Goal: Transaction & Acquisition: Purchase product/service

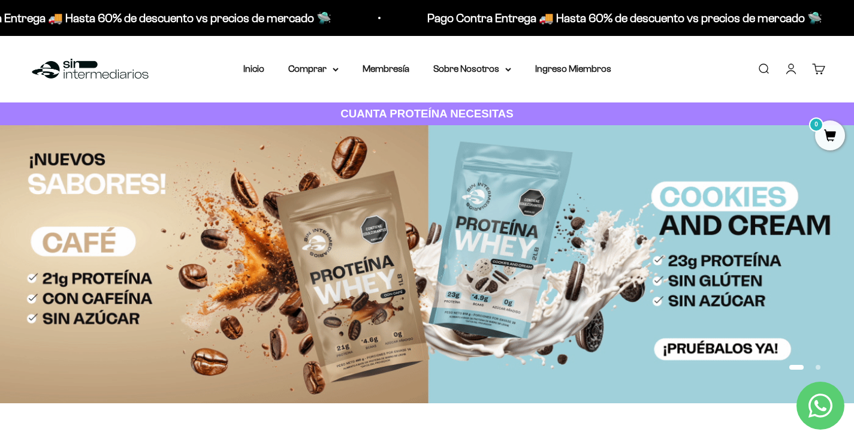
click at [798, 70] on link "Iniciar sesión" at bounding box center [790, 68] width 13 height 13
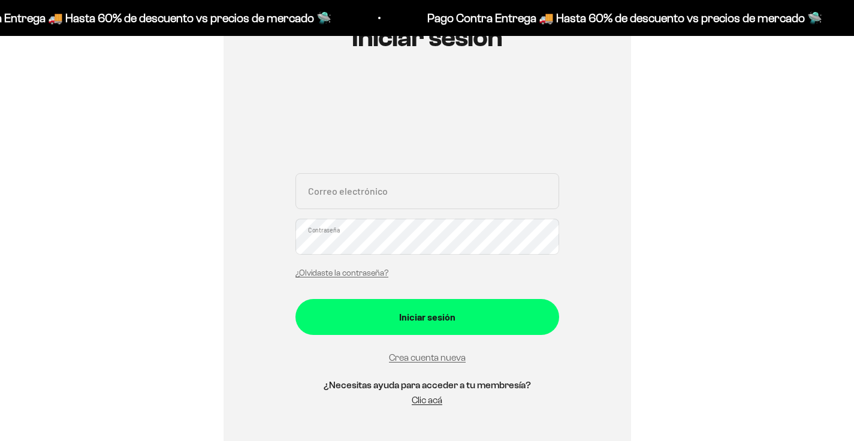
scroll to position [159, 0]
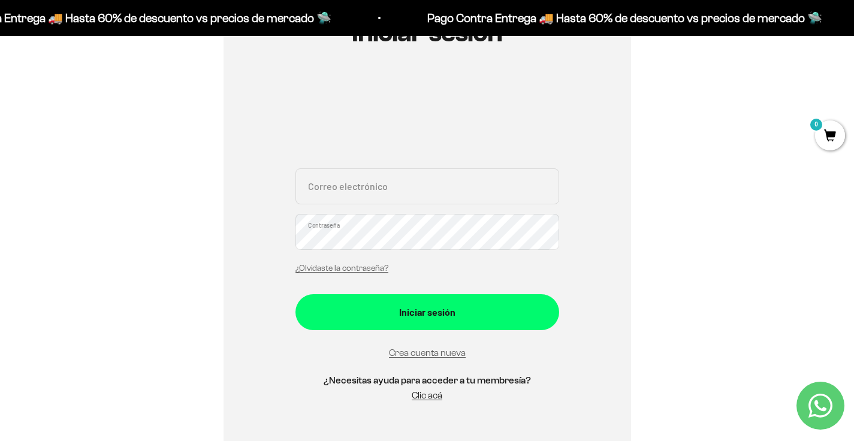
scroll to position [182, 0]
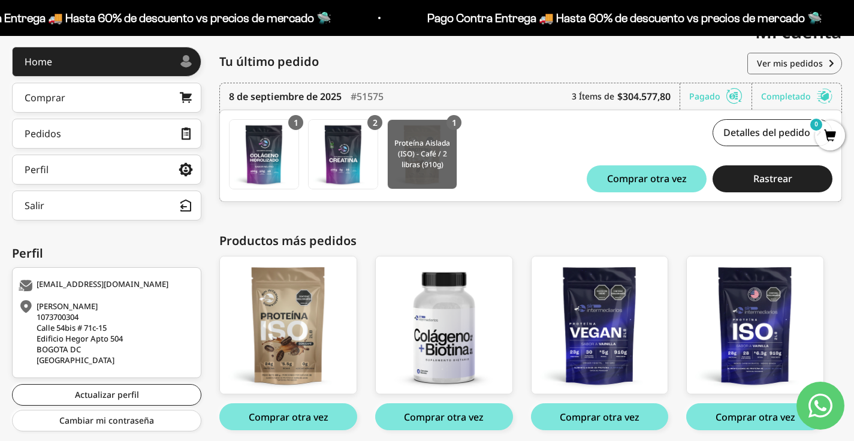
scroll to position [205, 0]
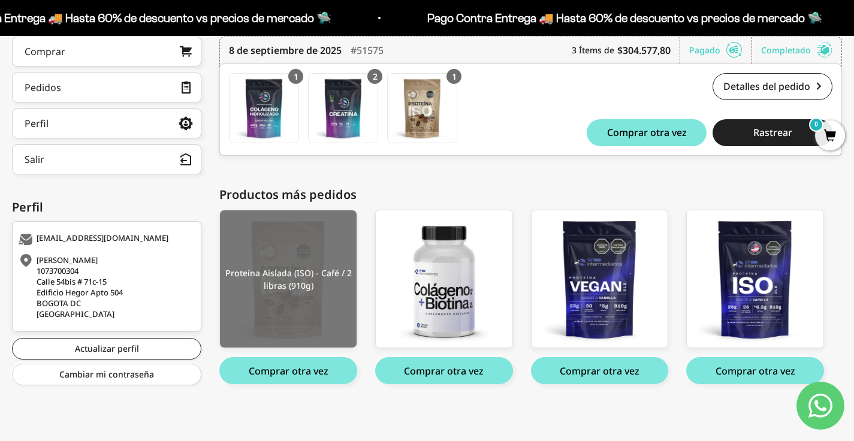
click at [291, 289] on img at bounding box center [288, 279] width 137 height 138
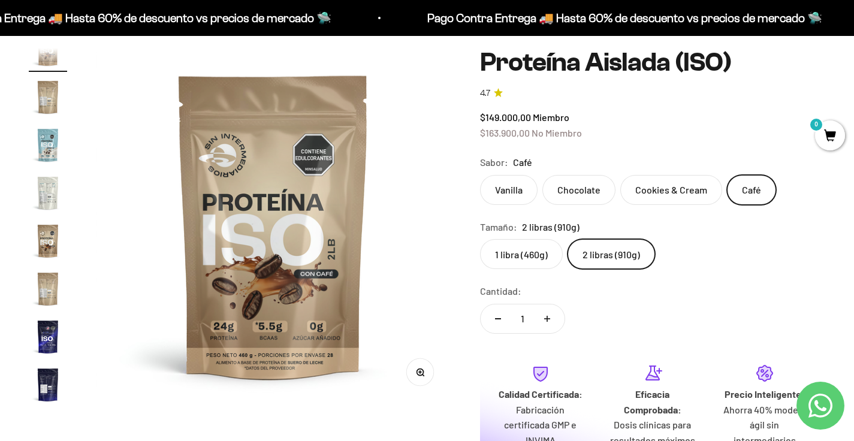
scroll to position [108, 0]
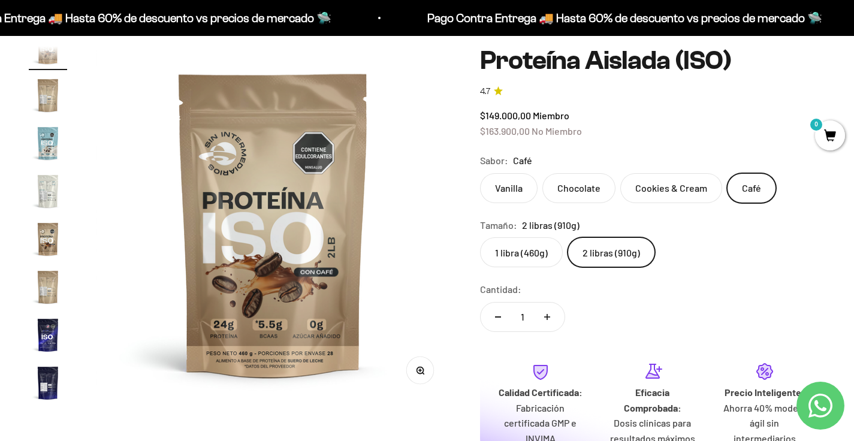
click at [47, 147] on img "Ir al artículo 12" at bounding box center [48, 143] width 38 height 38
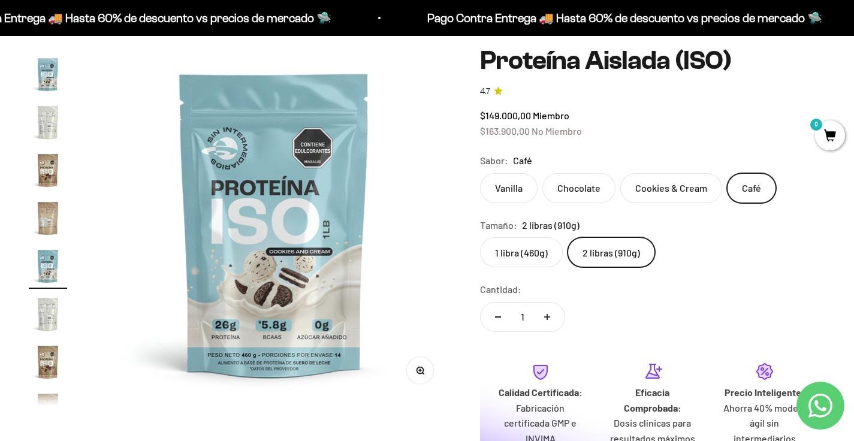
scroll to position [0, 4064]
click at [45, 358] on img "Ir al artículo 14" at bounding box center [48, 362] width 38 height 38
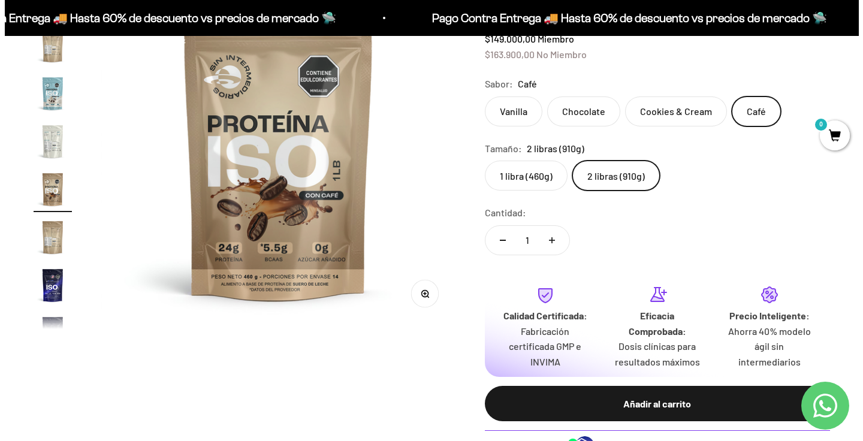
scroll to position [189, 0]
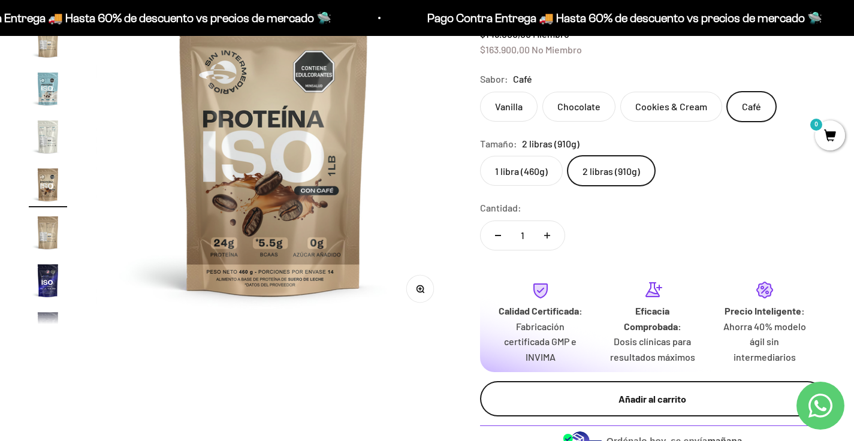
click at [648, 398] on div "Añadir al carrito" at bounding box center [652, 399] width 297 height 16
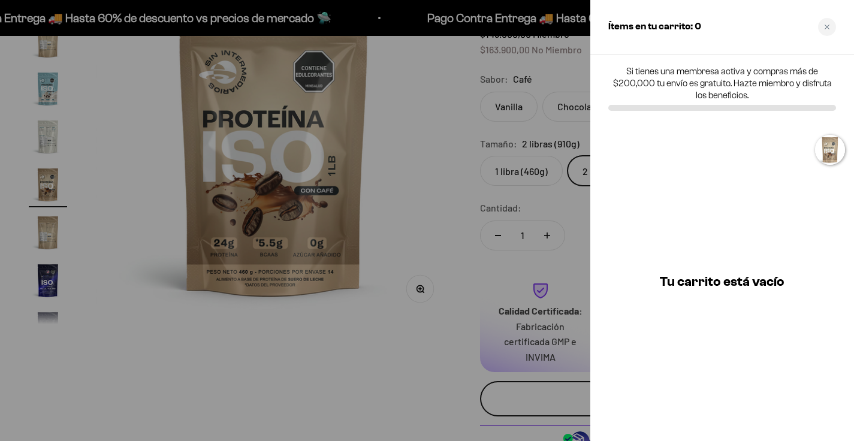
scroll to position [0, 4867]
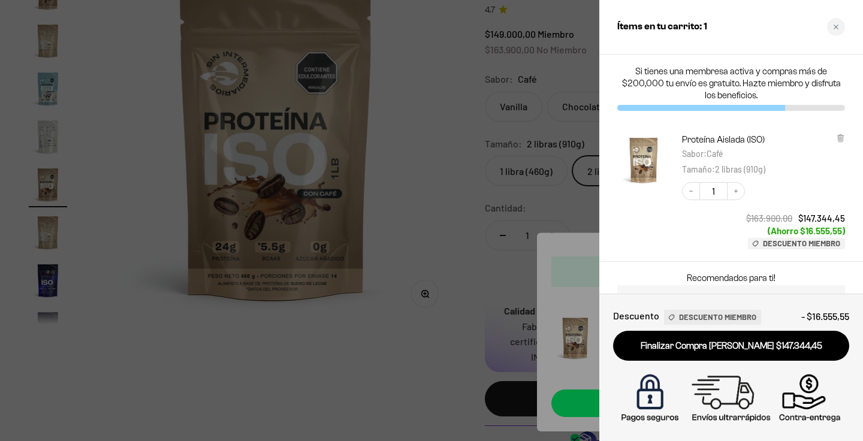
click at [373, 240] on div at bounding box center [431, 220] width 863 height 441
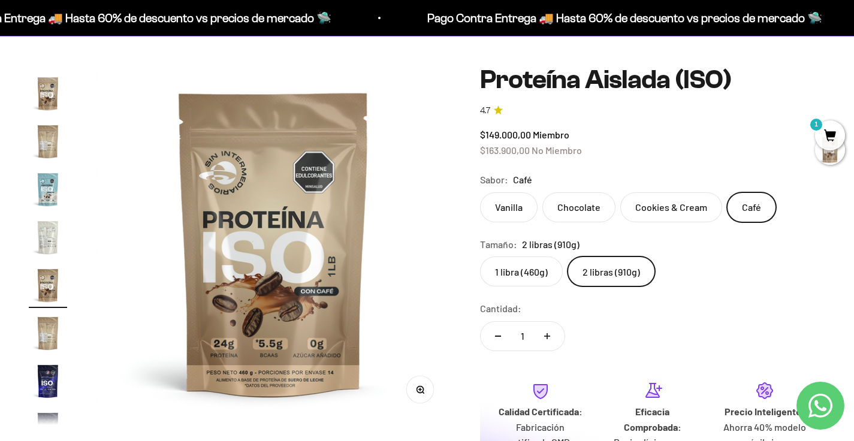
scroll to position [0, 0]
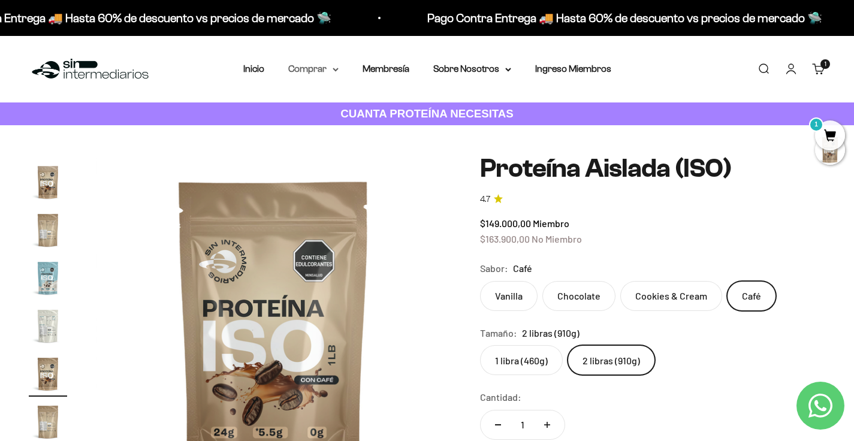
click at [322, 67] on summary "Comprar" at bounding box center [313, 69] width 50 height 16
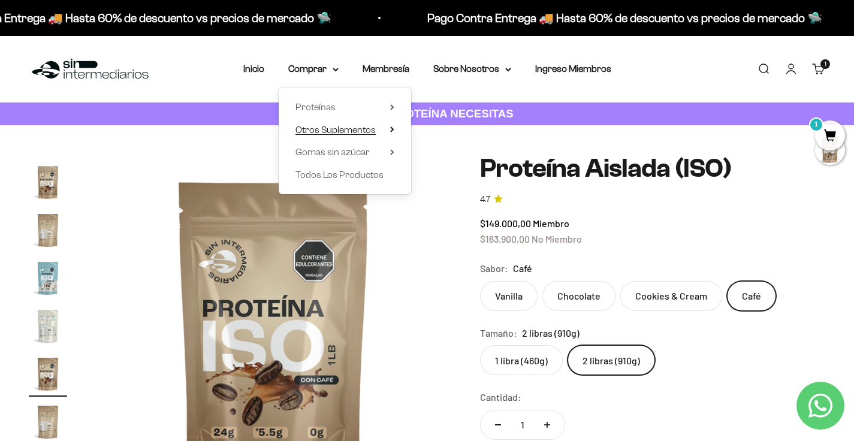
click at [324, 125] on span "Otros Suplementos" at bounding box center [335, 130] width 80 height 10
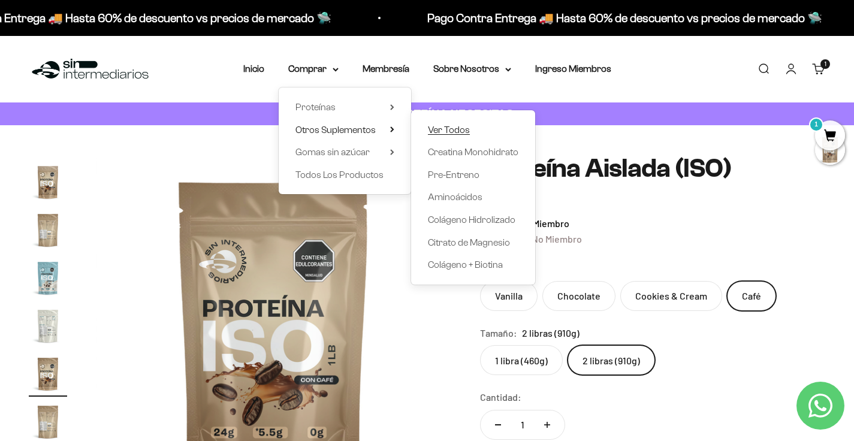
click at [449, 137] on span "Ver Todos" at bounding box center [449, 130] width 42 height 16
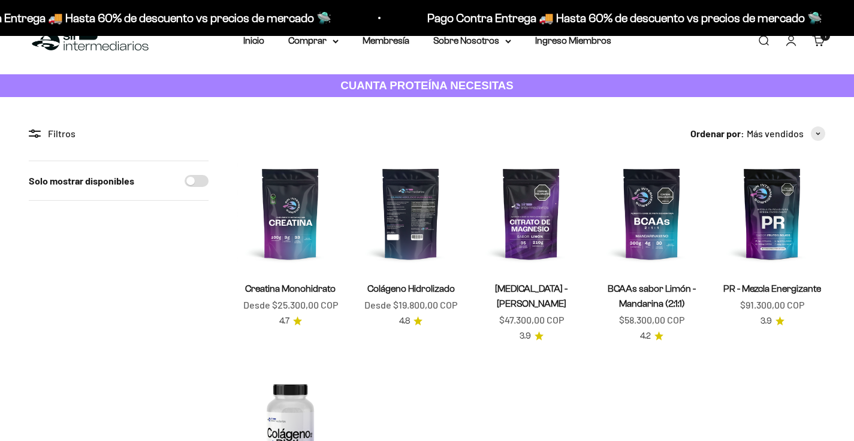
scroll to position [28, 0]
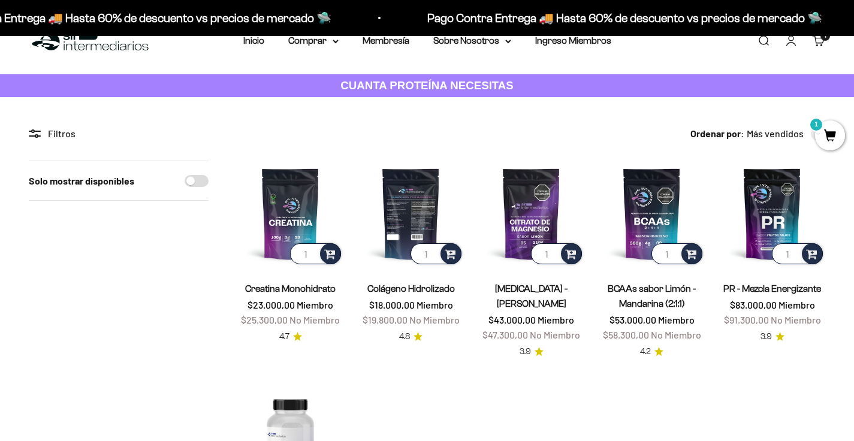
click at [406, 211] on img at bounding box center [411, 214] width 106 height 106
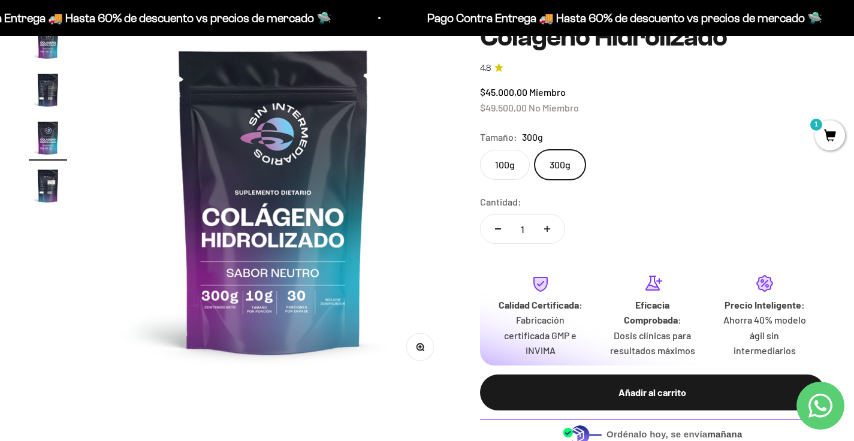
click at [512, 167] on label "100g" at bounding box center [505, 165] width 50 height 30
click at [480, 150] on input "100g" at bounding box center [479, 149] width 1 height 1
click at [560, 165] on label "300g" at bounding box center [560, 165] width 51 height 30
click at [480, 150] on input "300g" at bounding box center [479, 149] width 1 height 1
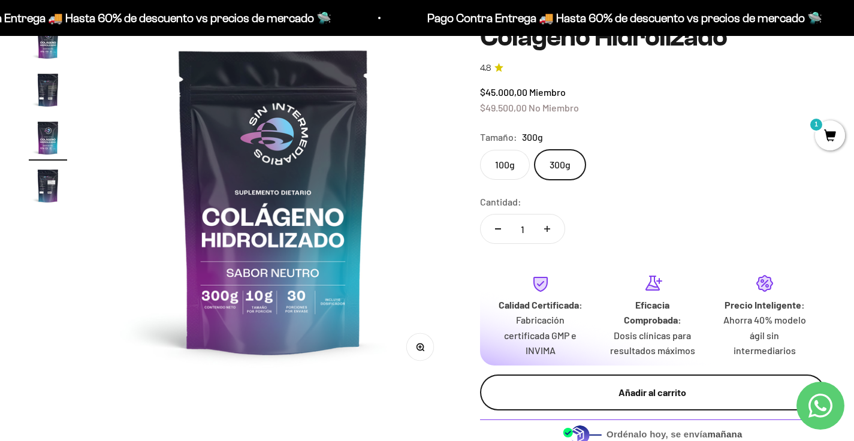
click at [564, 399] on div "Añadir al carrito" at bounding box center [652, 393] width 297 height 16
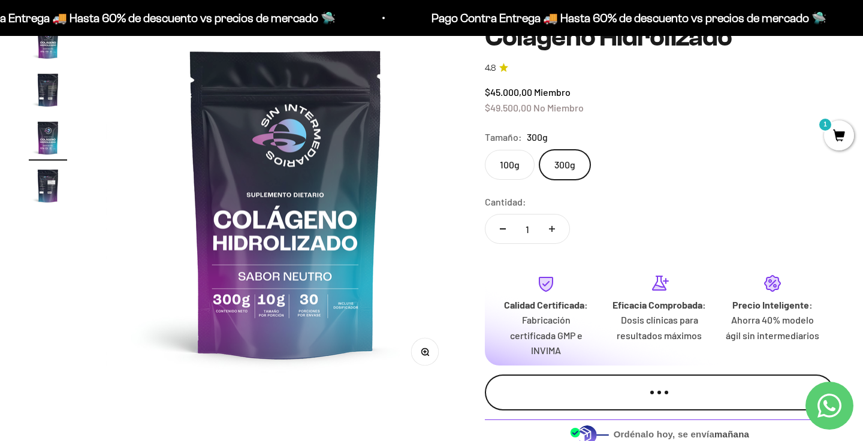
scroll to position [0, 748]
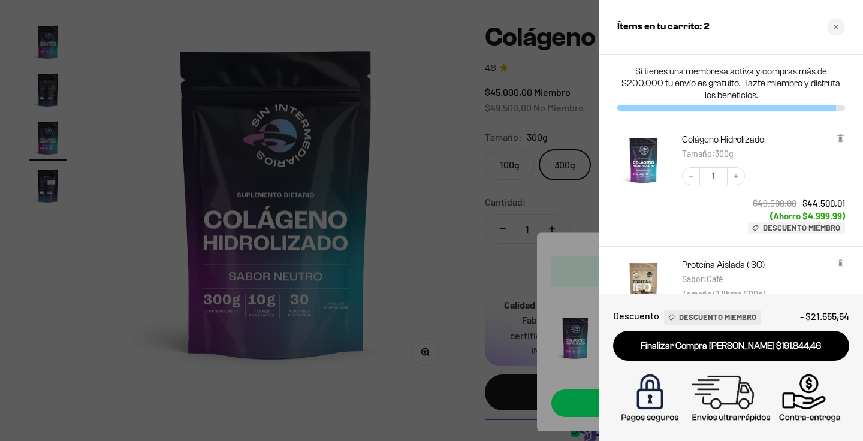
click at [719, 345] on link "Finalizar Compra [PERSON_NAME] $191.844,46" at bounding box center [731, 346] width 236 height 31
